Goal: Check status

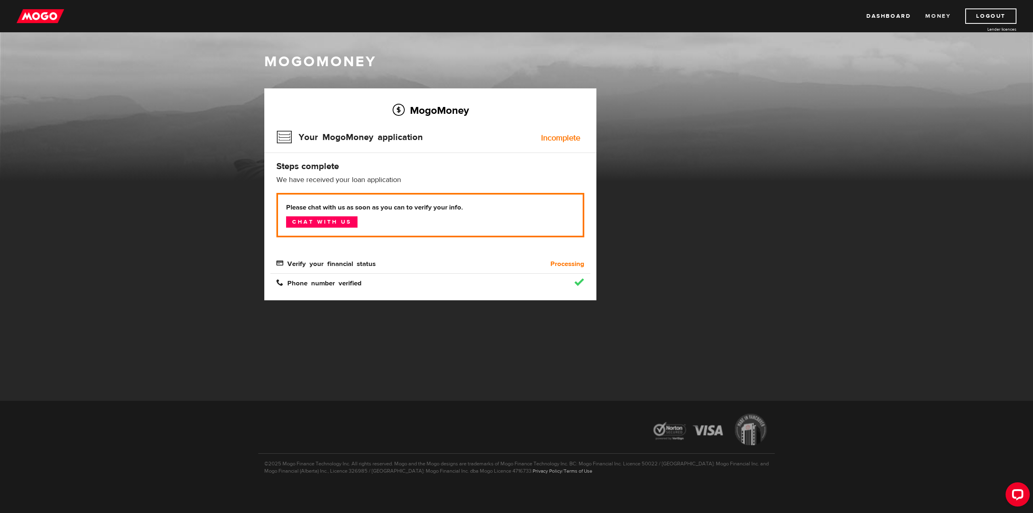
click at [940, 16] on link "Money" at bounding box center [937, 15] width 25 height 15
click at [354, 228] on link "Chat with us" at bounding box center [321, 221] width 71 height 11
click at [531, 316] on div "MogoMoney Your MogoMoney application Expired Your MogoMoney credit decision has…" at bounding box center [430, 202] width 344 height 228
click at [865, 417] on footer "©2025 Mogo Finance Technology Inc. All rights reserved. Mogo and the Mogo desig…" at bounding box center [516, 457] width 1033 height 113
click at [903, 218] on div "MogoMoney MogoMoney Your MogoMoney application Expired Your MogoMoney credit de…" at bounding box center [516, 174] width 1033 height 284
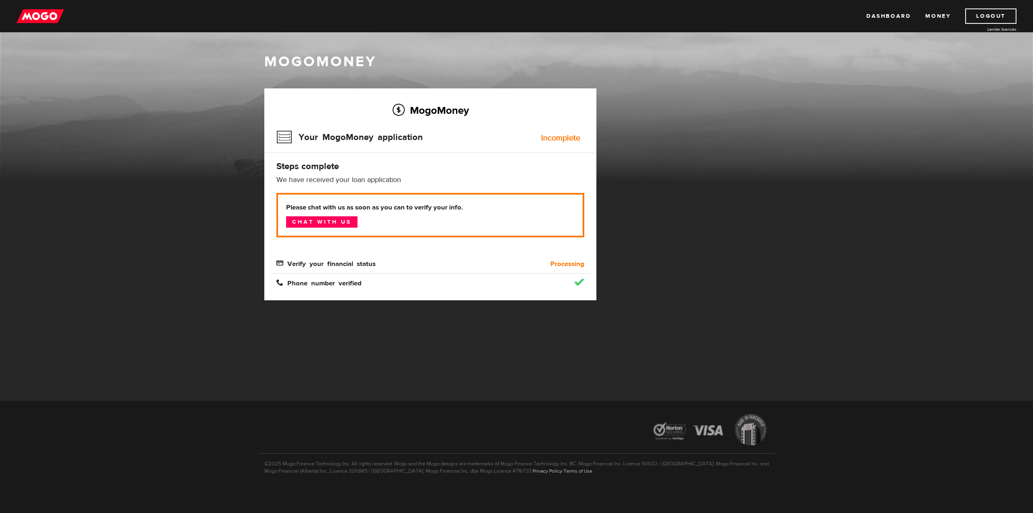
click at [912, 285] on div "MogoMoney MogoMoney Your MogoMoney application Expired Your MogoMoney credit de…" at bounding box center [516, 174] width 1033 height 284
click at [551, 269] on b "Processing" at bounding box center [568, 264] width 34 height 10
click at [874, 240] on div "MogoMoney MogoMoney Your MogoMoney application Expired Your MogoMoney credit de…" at bounding box center [516, 174] width 1033 height 284
click at [205, 36] on div "MogoMoney" at bounding box center [516, 95] width 1033 height 174
click at [878, 13] on link "Dashboard" at bounding box center [889, 15] width 44 height 15
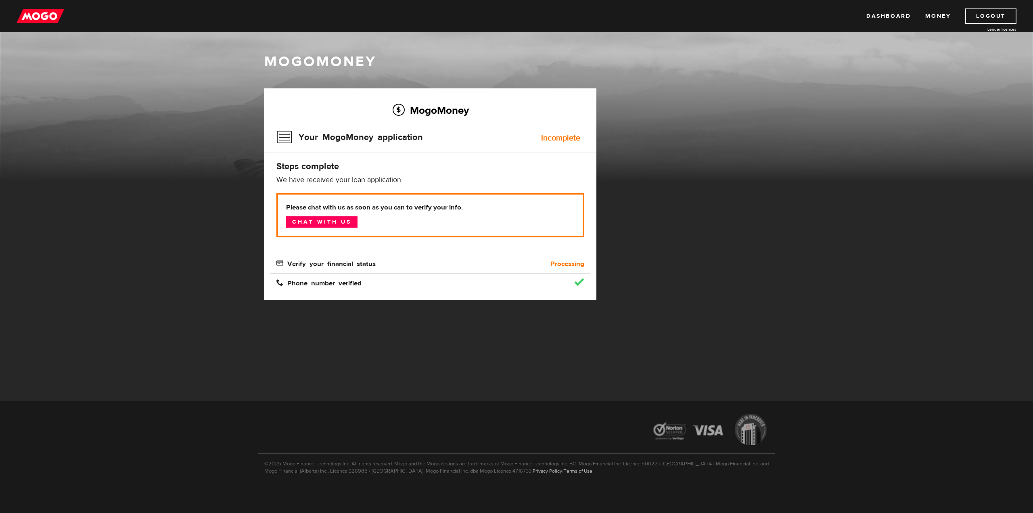
click at [65, 21] on div "Dashboard Money Logout Lender licences Dashboard Money Logout Lender licences" at bounding box center [516, 16] width 1033 height 32
click at [60, 17] on img at bounding box center [41, 15] width 48 height 15
click at [555, 269] on b "Processing" at bounding box center [568, 264] width 34 height 10
